Goal: Task Accomplishment & Management: Manage account settings

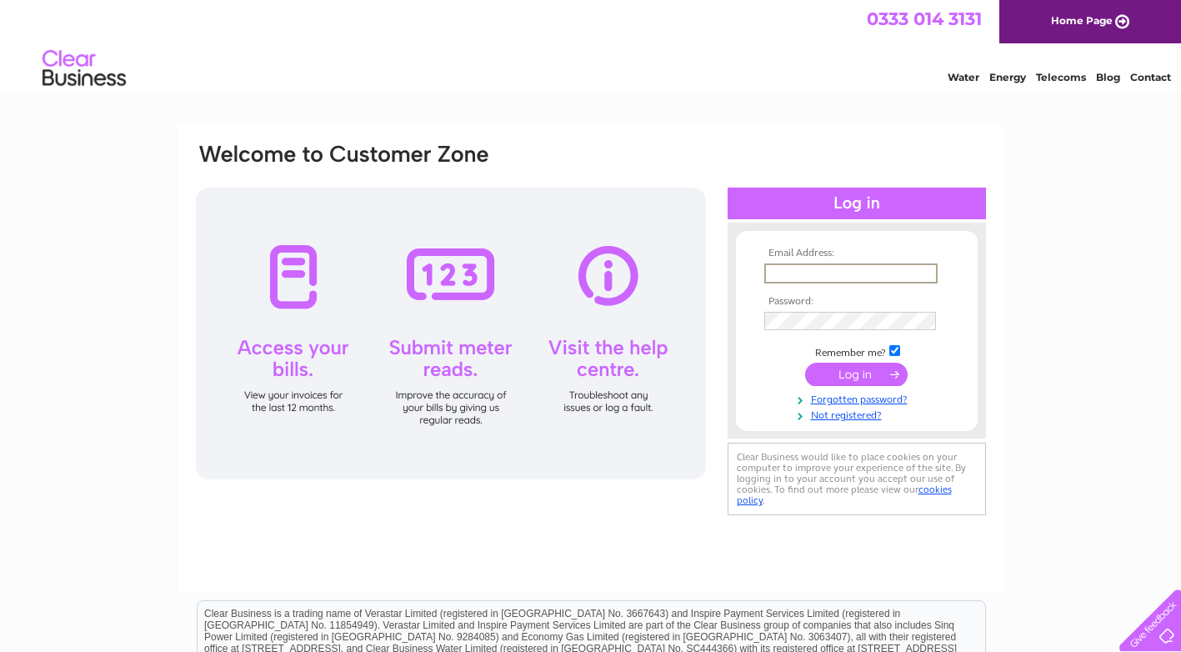
type input "[EMAIL_ADDRESS][DOMAIN_NAME]"
click at [865, 374] on input "submit" at bounding box center [856, 372] width 102 height 23
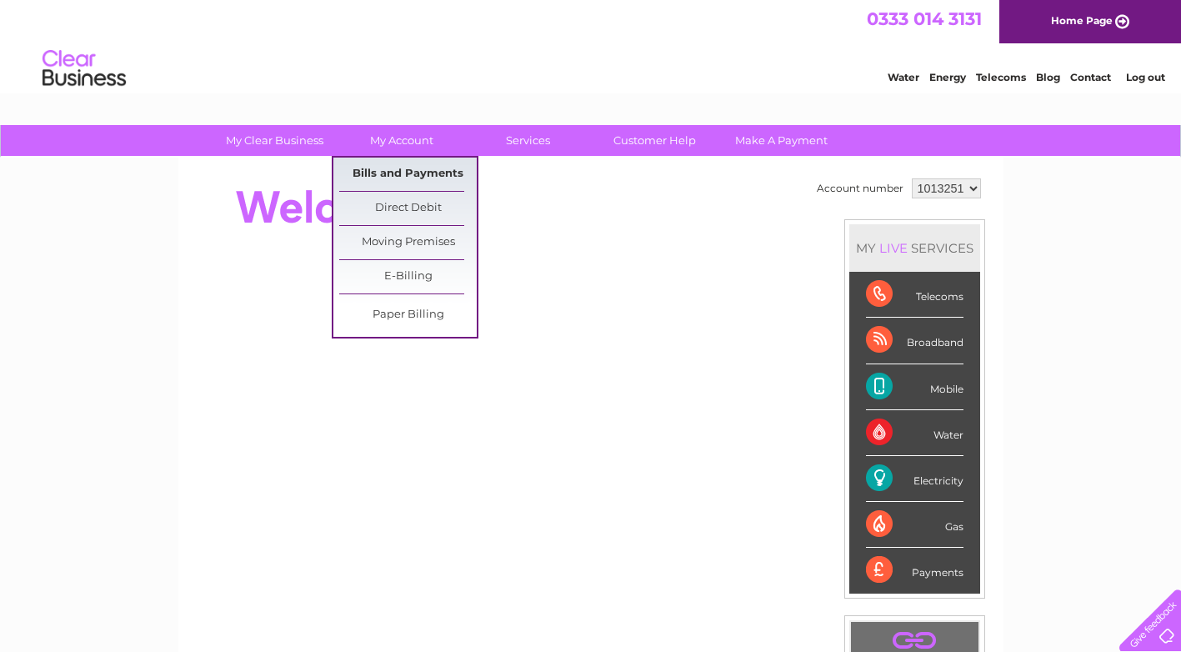
click at [389, 172] on link "Bills and Payments" at bounding box center [407, 173] width 137 height 33
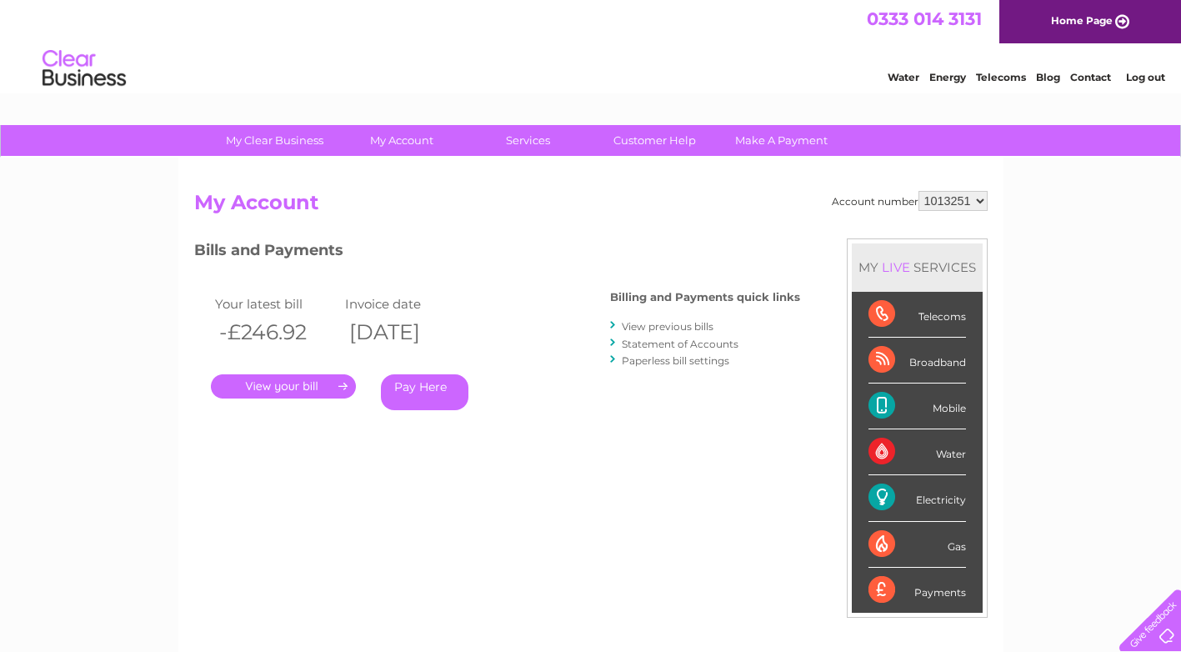
click at [282, 387] on link "." at bounding box center [283, 386] width 145 height 24
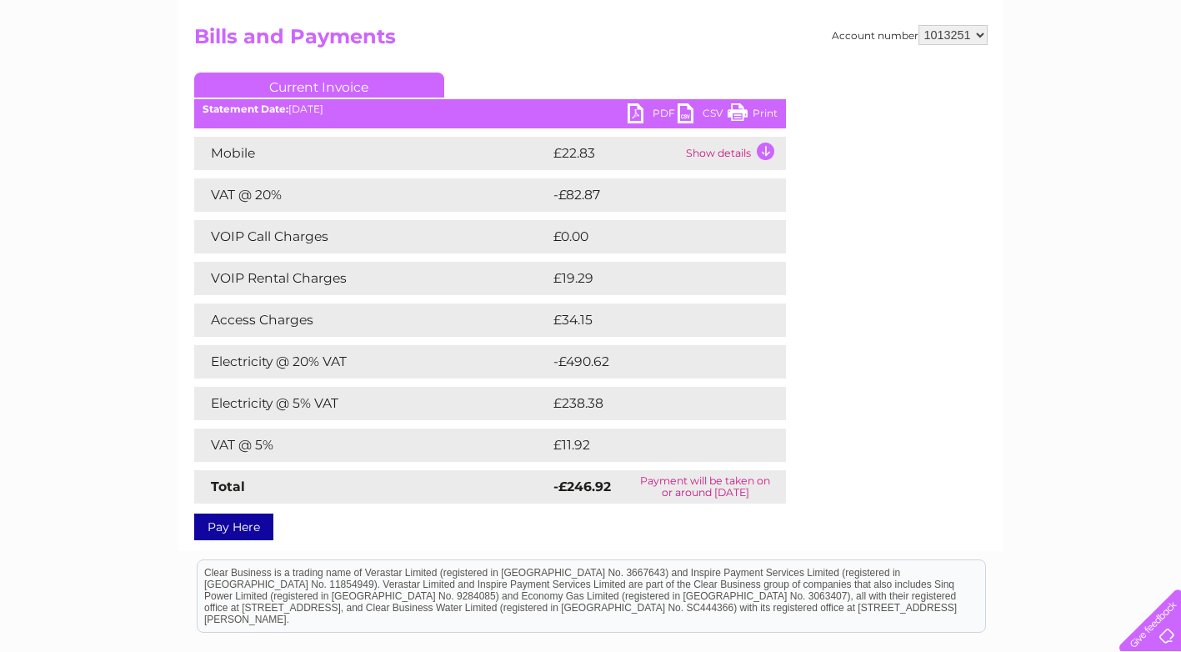
scroll to position [167, 0]
drag, startPoint x: 742, startPoint y: 108, endPoint x: 111, endPoint y: 8, distance: 638.7
click at [742, 108] on link "Print" at bounding box center [752, 114] width 50 height 24
